Goal: Information Seeking & Learning: Learn about a topic

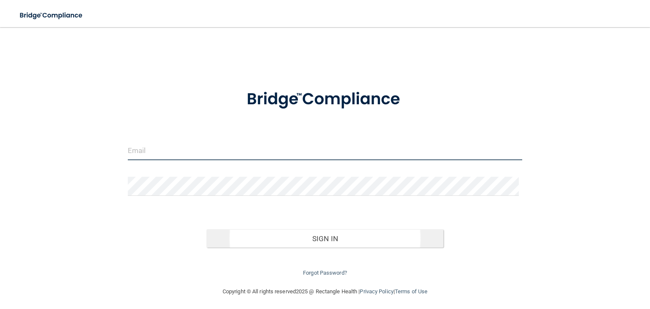
type input "[EMAIL_ADDRESS][DOMAIN_NAME]"
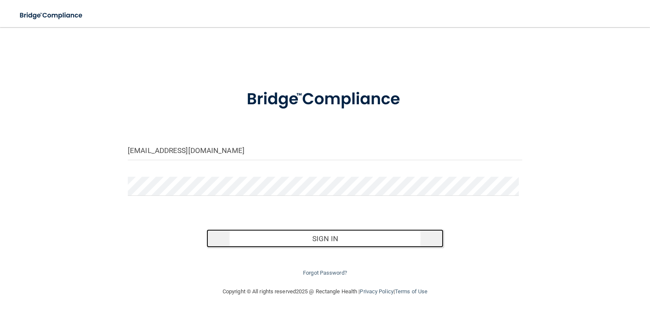
click at [314, 235] on button "Sign In" at bounding box center [325, 238] width 237 height 19
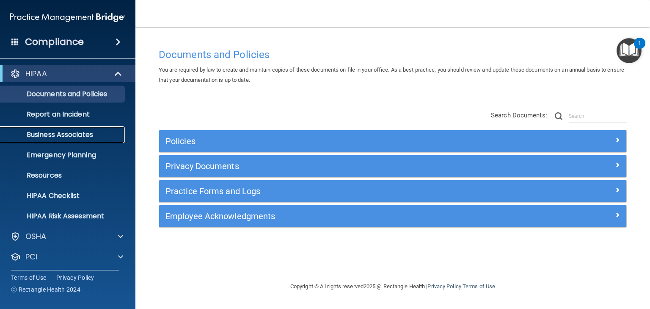
click at [83, 130] on p "Business Associates" at bounding box center [64, 134] width 116 height 8
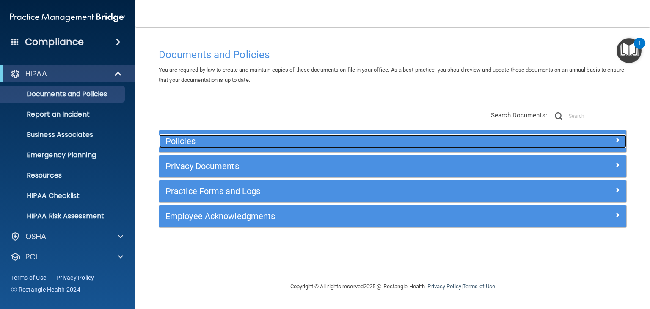
click at [617, 142] on span at bounding box center [617, 140] width 5 height 10
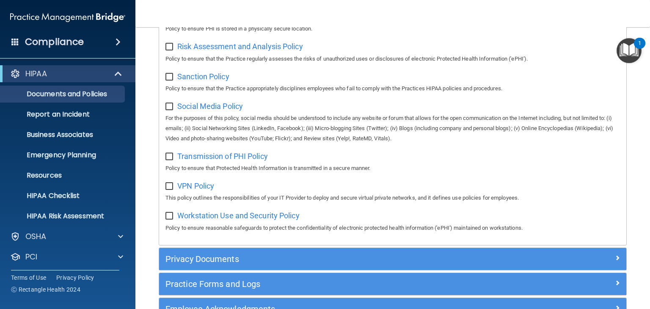
scroll to position [669, 0]
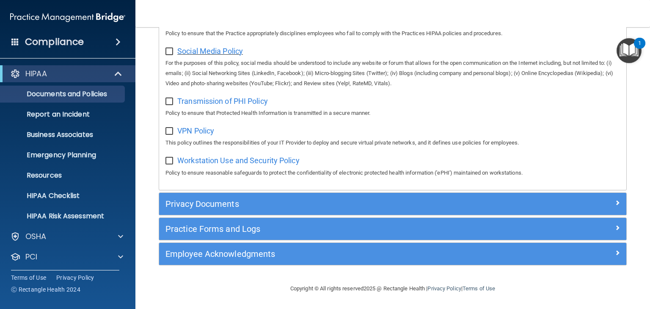
click at [210, 49] on span "Social Media Policy" at bounding box center [210, 51] width 66 height 9
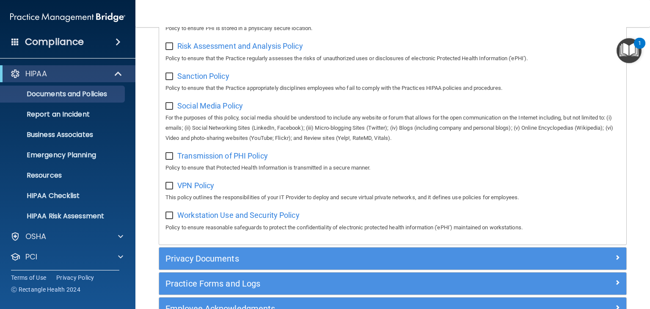
scroll to position [635, 0]
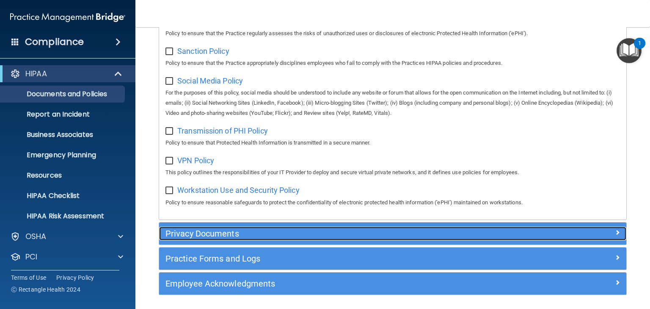
click at [378, 240] on div "Privacy Documents" at bounding box center [334, 234] width 351 height 14
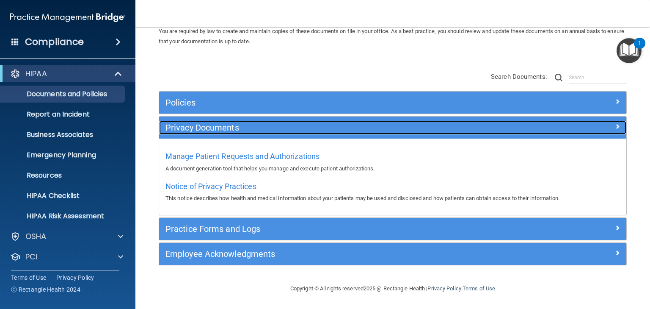
scroll to position [38, 0]
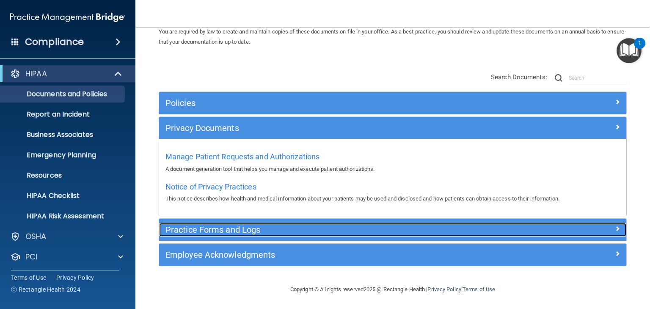
click at [288, 223] on div "Practice Forms and Logs" at bounding box center [334, 230] width 351 height 14
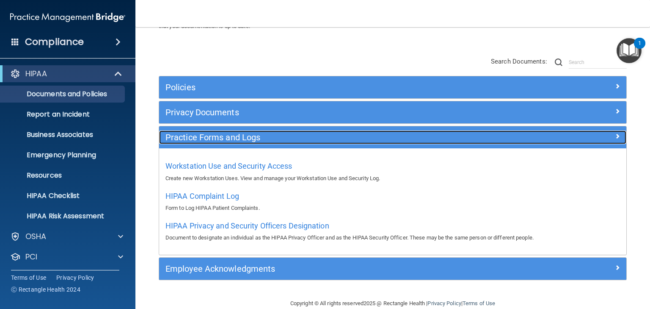
scroll to position [68, 0]
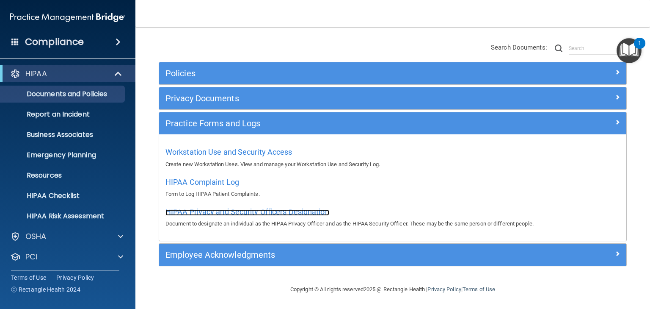
click at [209, 210] on span "HIPAA Privacy and Security Officers Designation" at bounding box center [248, 211] width 164 height 9
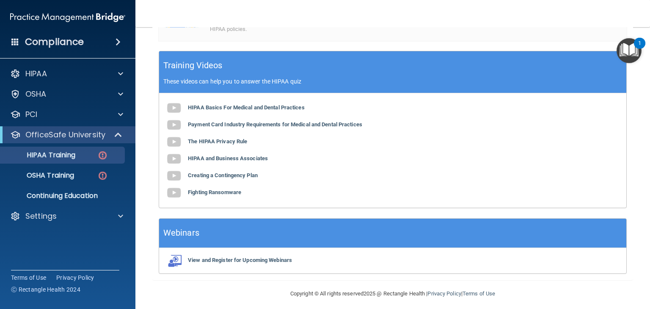
scroll to position [266, 0]
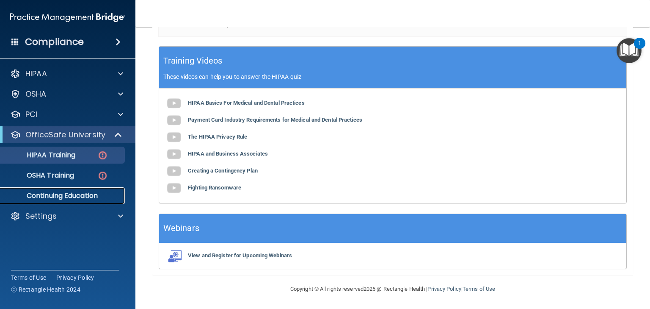
click at [75, 194] on p "Continuing Education" at bounding box center [64, 195] width 116 height 8
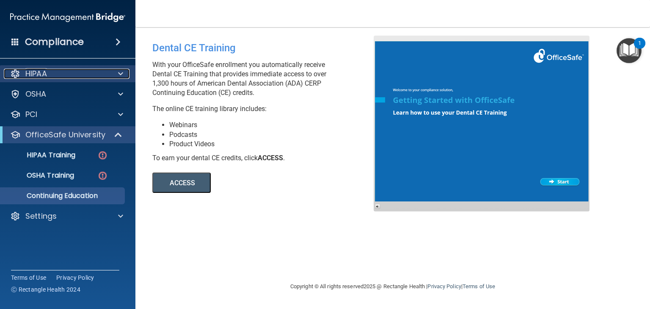
click at [122, 72] on span at bounding box center [120, 74] width 5 height 10
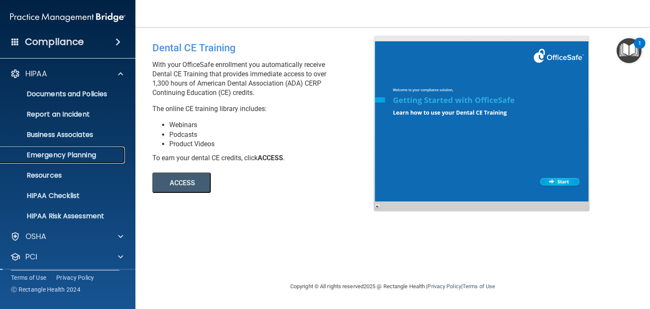
click at [59, 154] on p "Emergency Planning" at bounding box center [64, 155] width 116 height 8
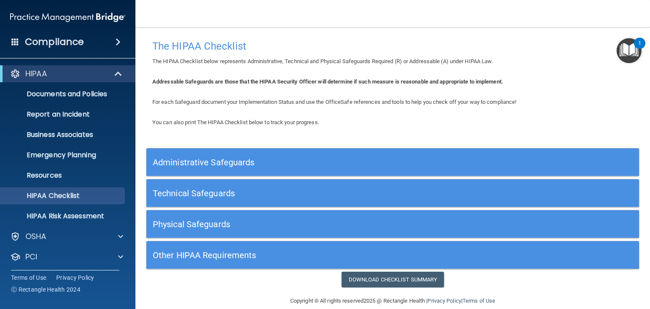
click at [223, 190] on h5 "Technical Safeguards" at bounding box center [331, 192] width 357 height 9
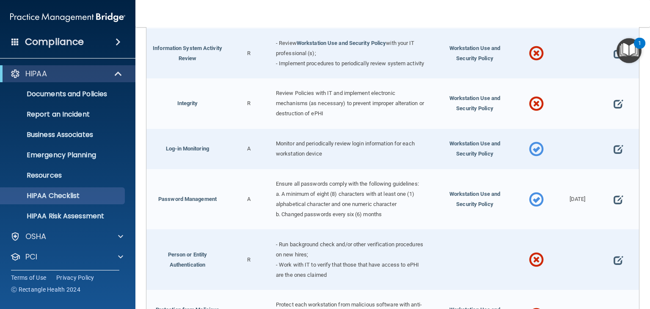
scroll to position [542, 0]
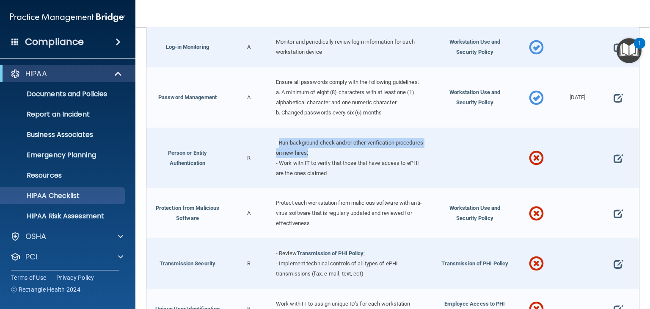
drag, startPoint x: 277, startPoint y: 149, endPoint x: 342, endPoint y: 163, distance: 66.2
click at [342, 163] on div "- Run background check and/or other verification procedures on new hires; - Wor…" at bounding box center [352, 157] width 164 height 60
drag, startPoint x: 278, startPoint y: 172, endPoint x: 354, endPoint y: 185, distance: 76.9
click at [354, 185] on div "- Run background check and/or other verification procedures on new hires; - Wor…" at bounding box center [352, 157] width 164 height 60
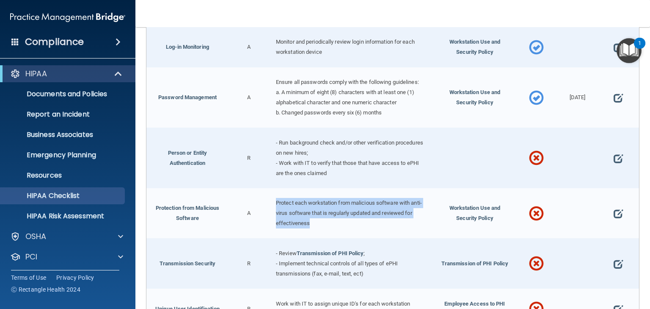
drag, startPoint x: 275, startPoint y: 208, endPoint x: 312, endPoint y: 232, distance: 44.2
click at [312, 232] on div "Protect each workstation from malicious software with anti-virus software that …" at bounding box center [352, 213] width 164 height 50
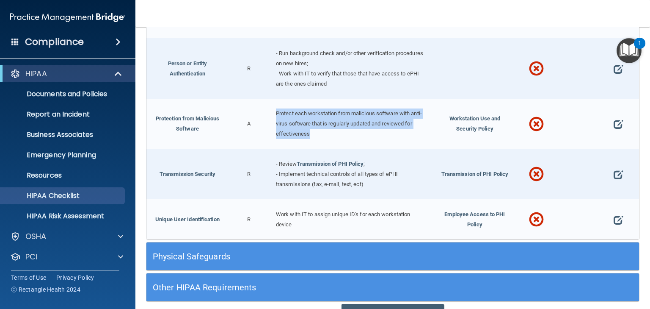
scroll to position [644, 0]
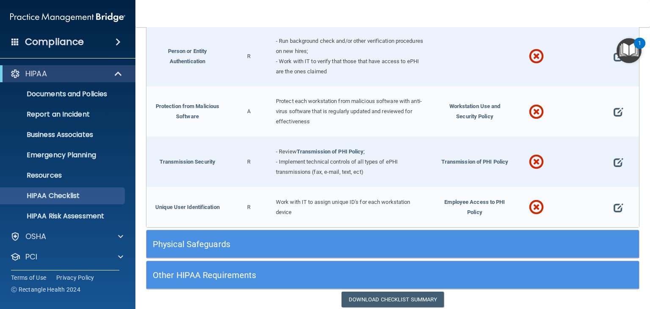
click at [233, 246] on h5 "Physical Safeguards" at bounding box center [331, 243] width 357 height 9
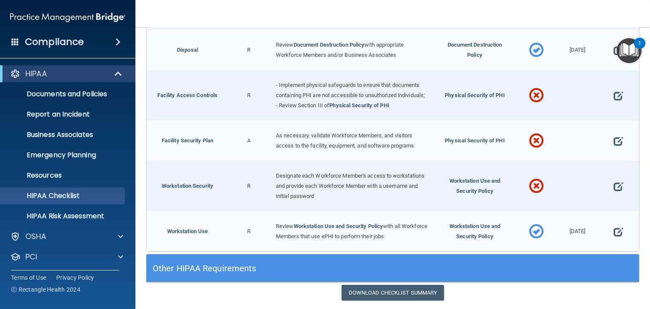
scroll to position [1021, 0]
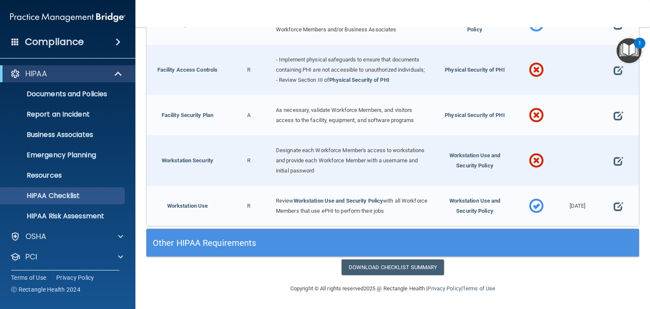
click at [208, 243] on h5 "Other HIPAA Requirements" at bounding box center [331, 242] width 357 height 9
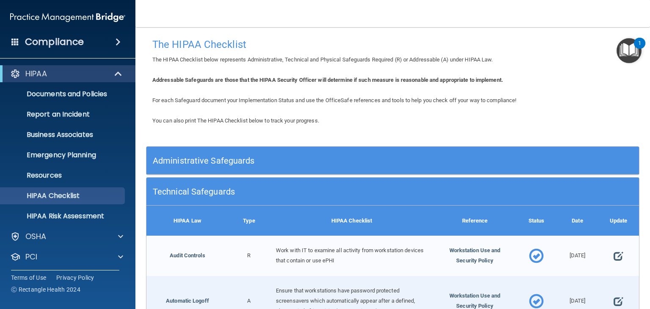
scroll to position [0, 0]
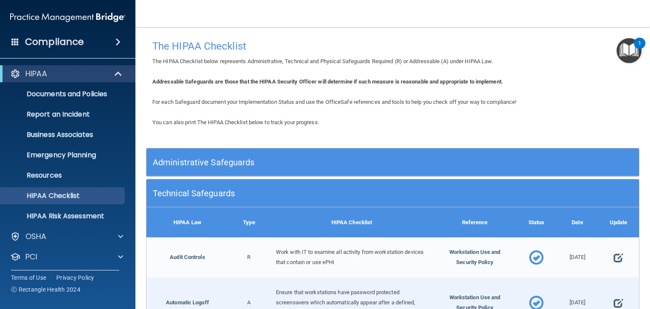
drag, startPoint x: 14, startPoint y: 114, endPoint x: 371, endPoint y: 21, distance: 368.9
click at [371, 21] on nav "Toggle navigation Lyndsey Botelho lbotelho+demo@rectanglehealth.com Manage My E…" at bounding box center [392, 13] width 515 height 27
click at [15, 39] on span at bounding box center [15, 42] width 8 height 8
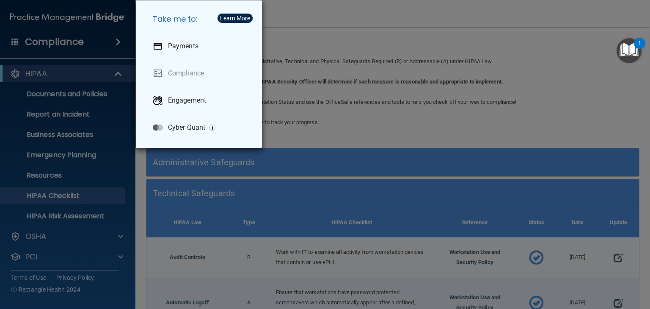
click at [366, 36] on div "Take me to: Payments Compliance Engagement Cyber Quant" at bounding box center [325, 154] width 650 height 309
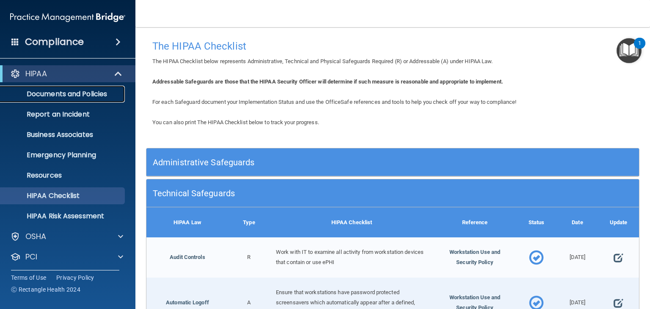
click at [89, 93] on p "Documents and Policies" at bounding box center [64, 94] width 116 height 8
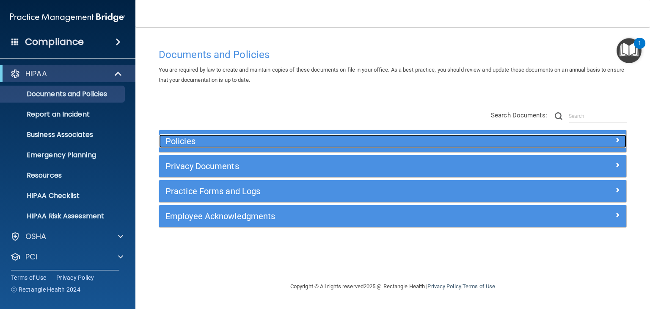
click at [611, 142] on div at bounding box center [568, 139] width 117 height 10
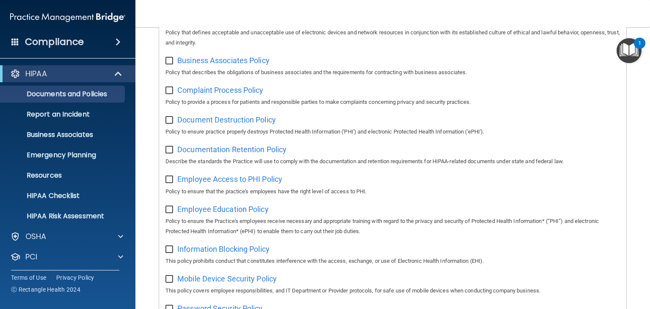
scroll to position [169, 0]
click at [244, 61] on span "Business Associates Policy" at bounding box center [223, 60] width 92 height 9
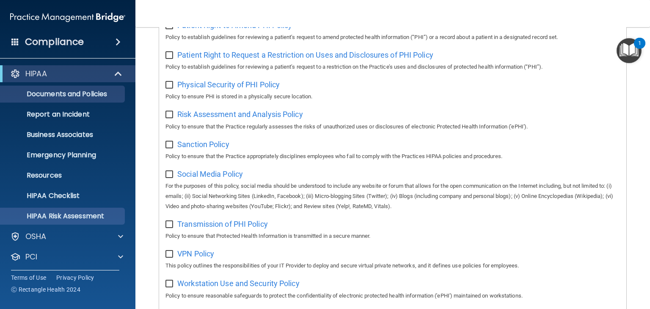
scroll to position [42, 0]
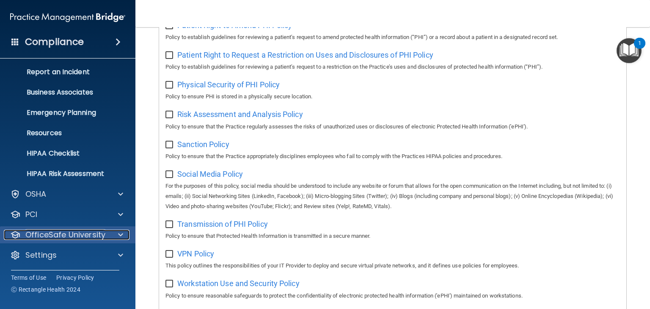
click at [57, 231] on p "OfficeSafe University" at bounding box center [65, 235] width 80 height 10
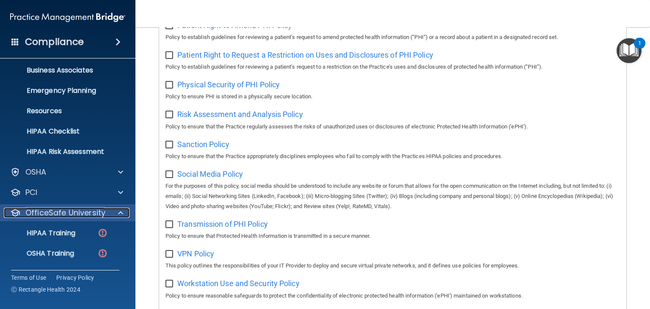
scroll to position [76, 0]
